Goal: Transaction & Acquisition: Purchase product/service

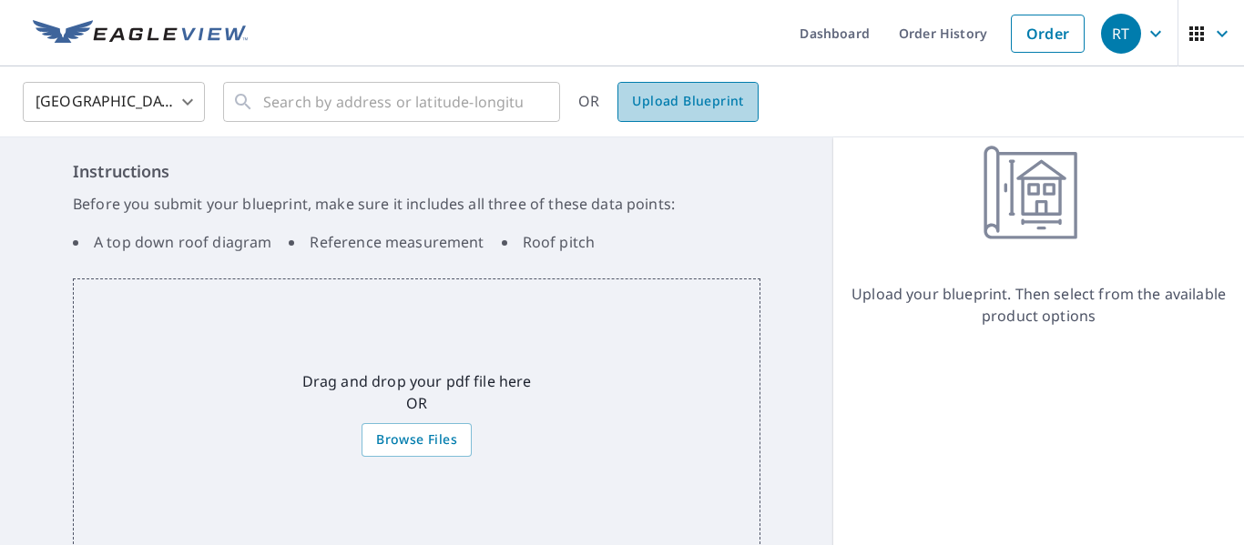
click at [693, 91] on span "Upload Blueprint" at bounding box center [687, 101] width 111 height 23
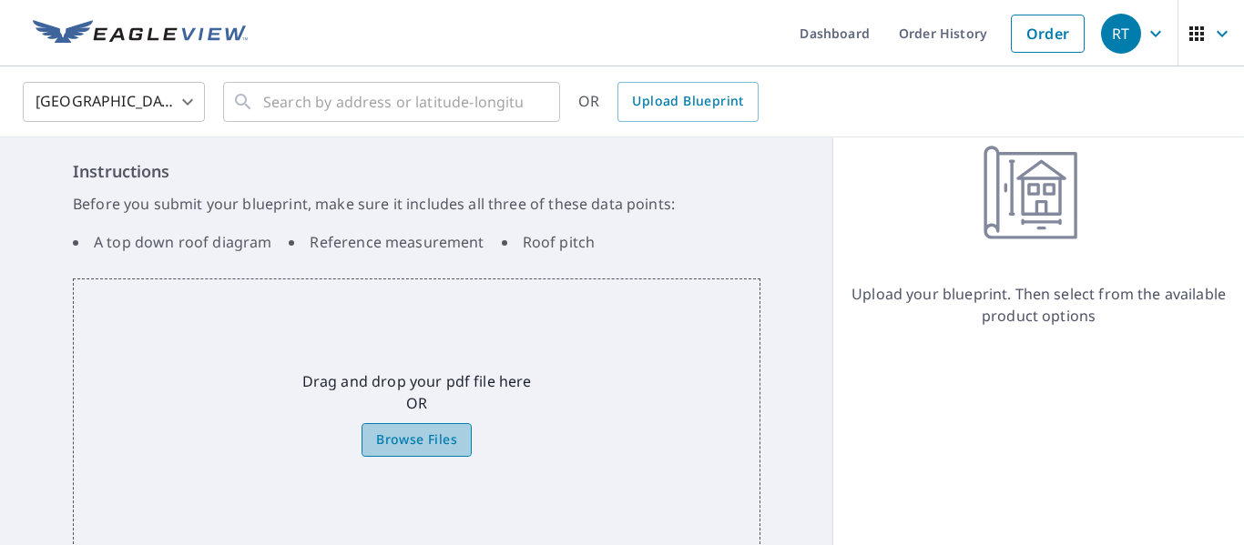
click at [427, 437] on span "Browse Files" at bounding box center [416, 440] width 81 height 23
click at [0, 0] on input "Browse Files" at bounding box center [0, 0] width 0 height 0
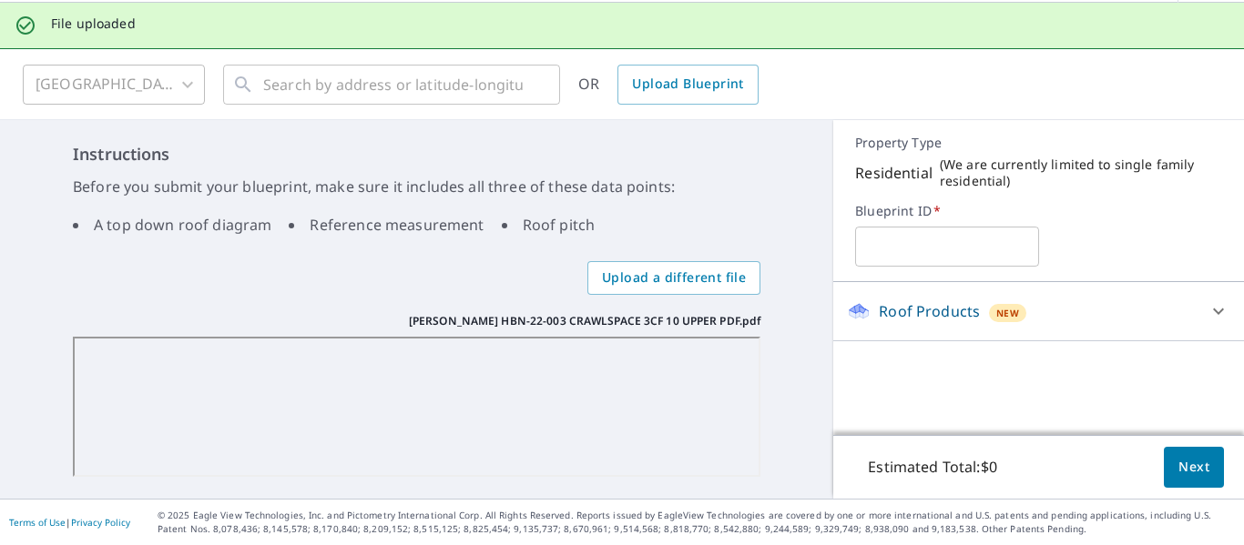
scroll to position [64, 0]
click at [879, 243] on input "text" at bounding box center [946, 246] width 183 height 51
type input "Sherwood"
click at [1207, 306] on icon at bounding box center [1218, 311] width 22 height 22
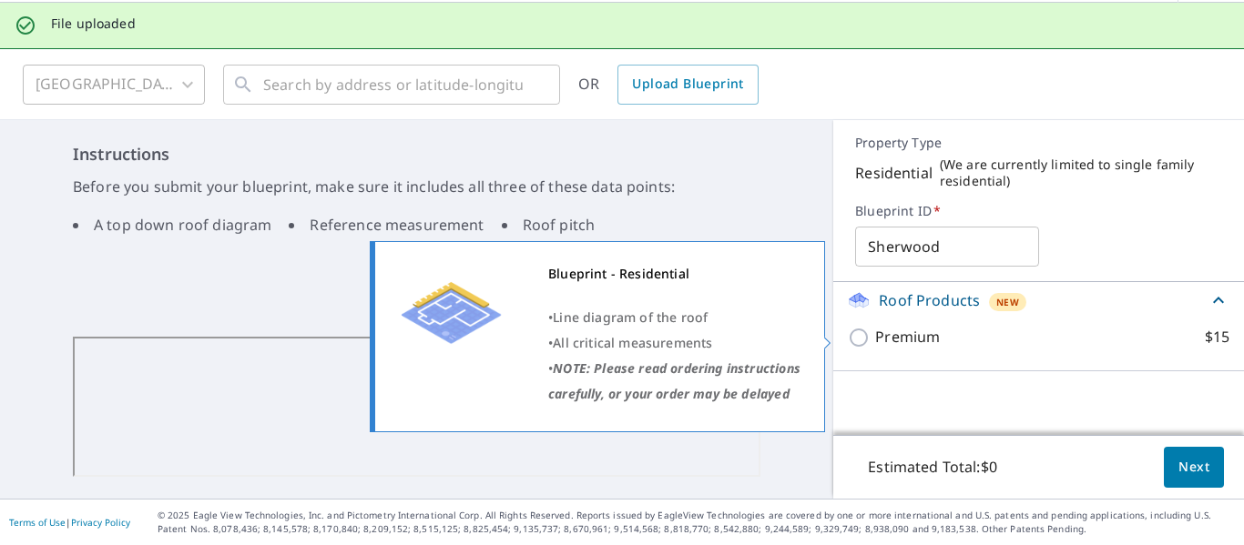
click at [848, 338] on input "Premium $15" at bounding box center [861, 338] width 27 height 22
checkbox input "true"
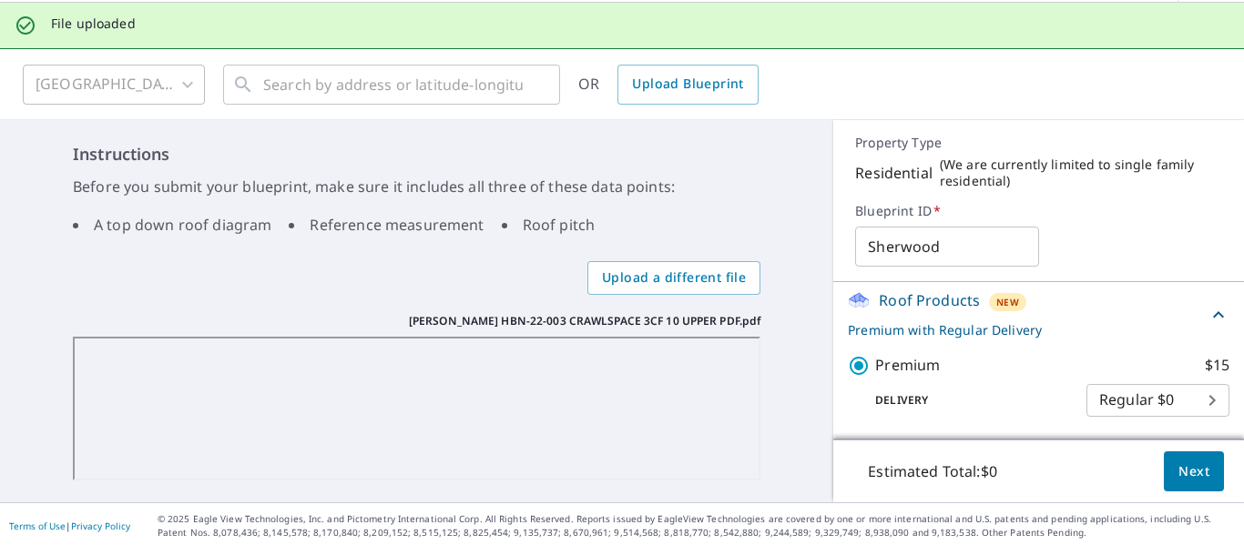
click at [1179, 477] on span "Next" at bounding box center [1193, 472] width 31 height 23
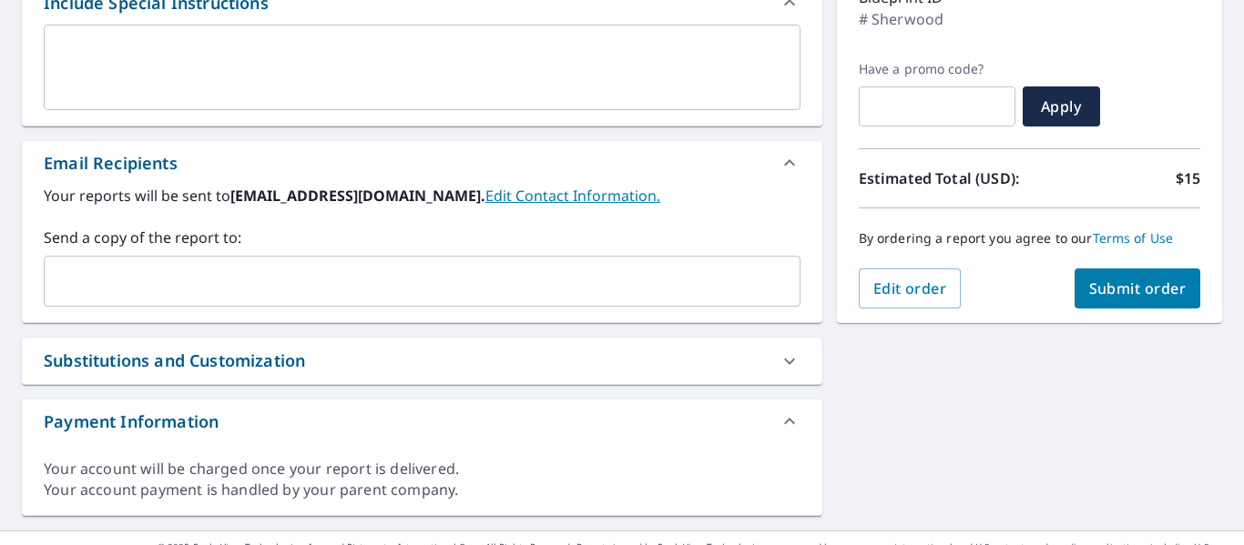
scroll to position [334, 0]
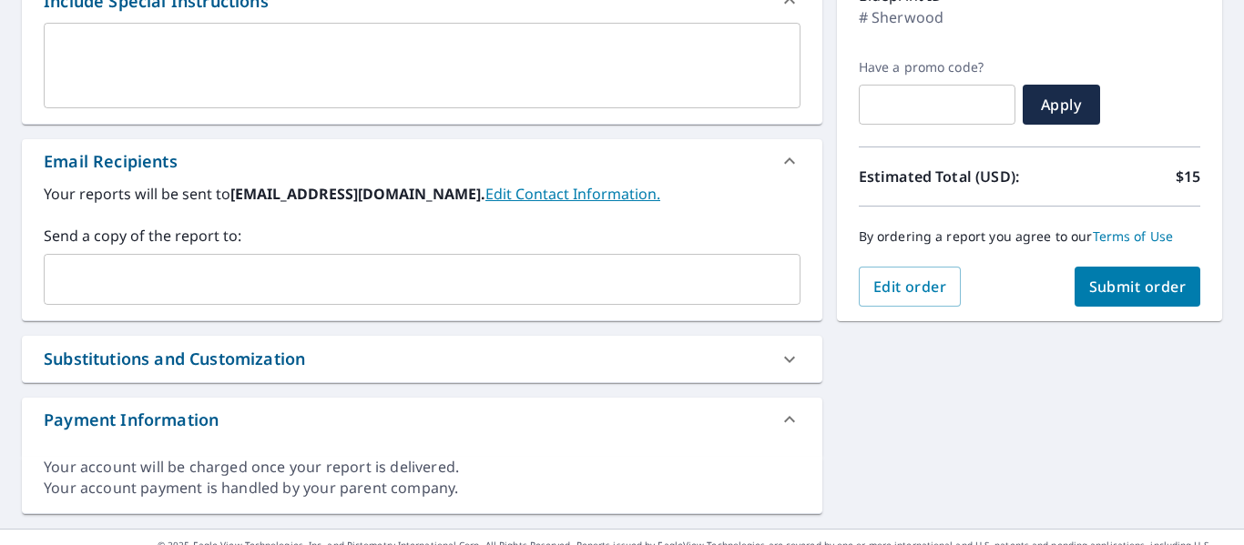
click at [1129, 291] on span "Submit order" at bounding box center [1137, 287] width 97 height 20
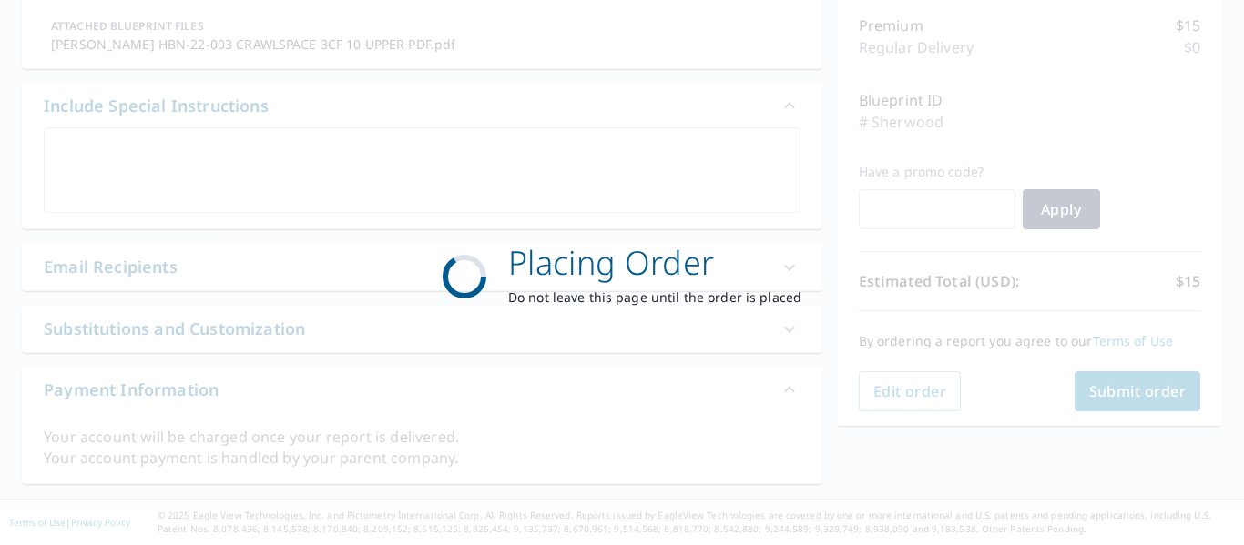
scroll to position [229, 0]
